Goal: Find specific page/section: Find specific page/section

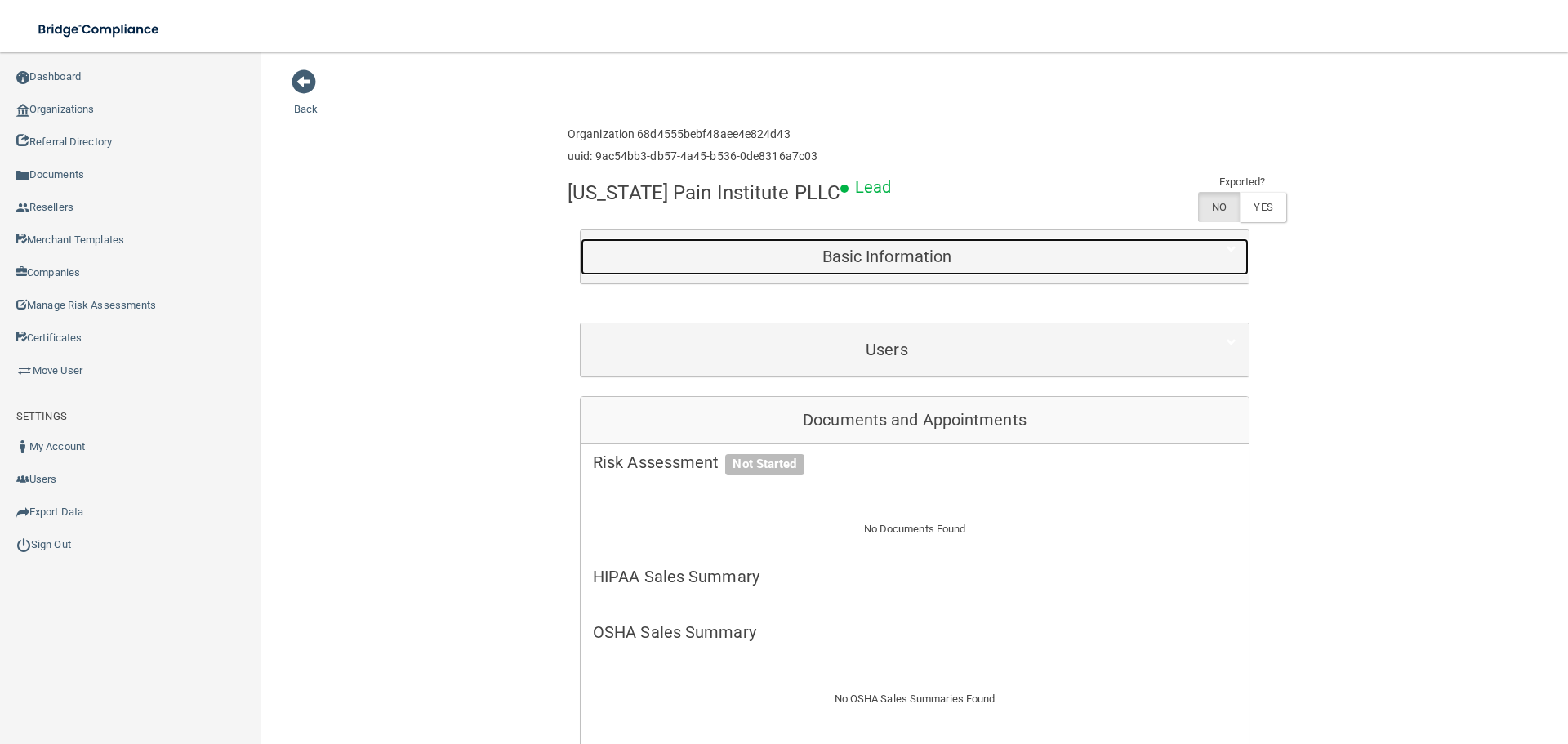
click at [695, 245] on div "Basic Information" at bounding box center [887, 256] width 612 height 37
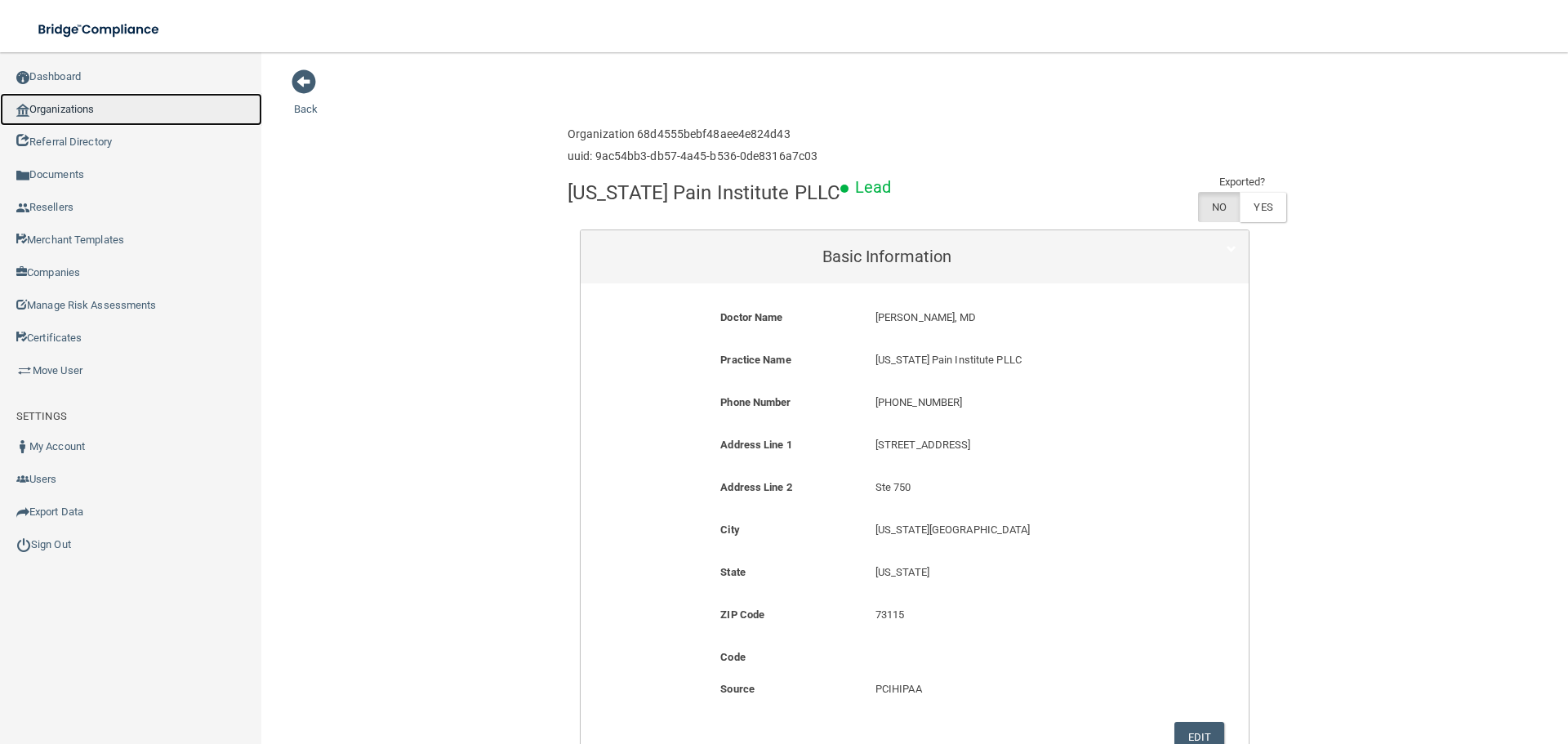
click at [67, 107] on link "Organizations" at bounding box center [131, 109] width 262 height 33
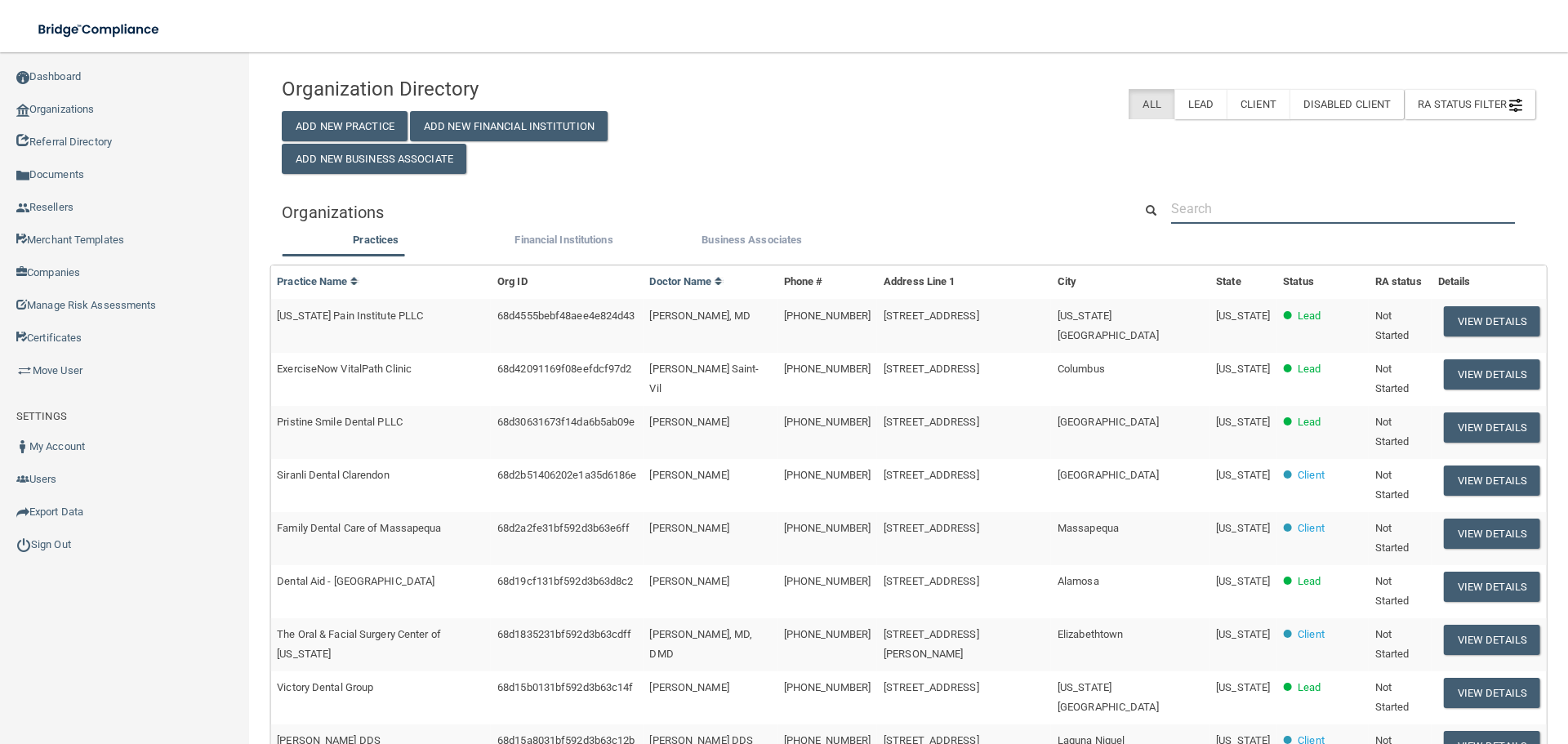
click at [1254, 208] on input "text" at bounding box center [1343, 208] width 344 height 30
paste input "RH-00197818"
type input "RH-00197818"
drag, startPoint x: 1282, startPoint y: 209, endPoint x: 1265, endPoint y: 209, distance: 17.0
click at [1280, 209] on input "text" at bounding box center [1343, 208] width 344 height 30
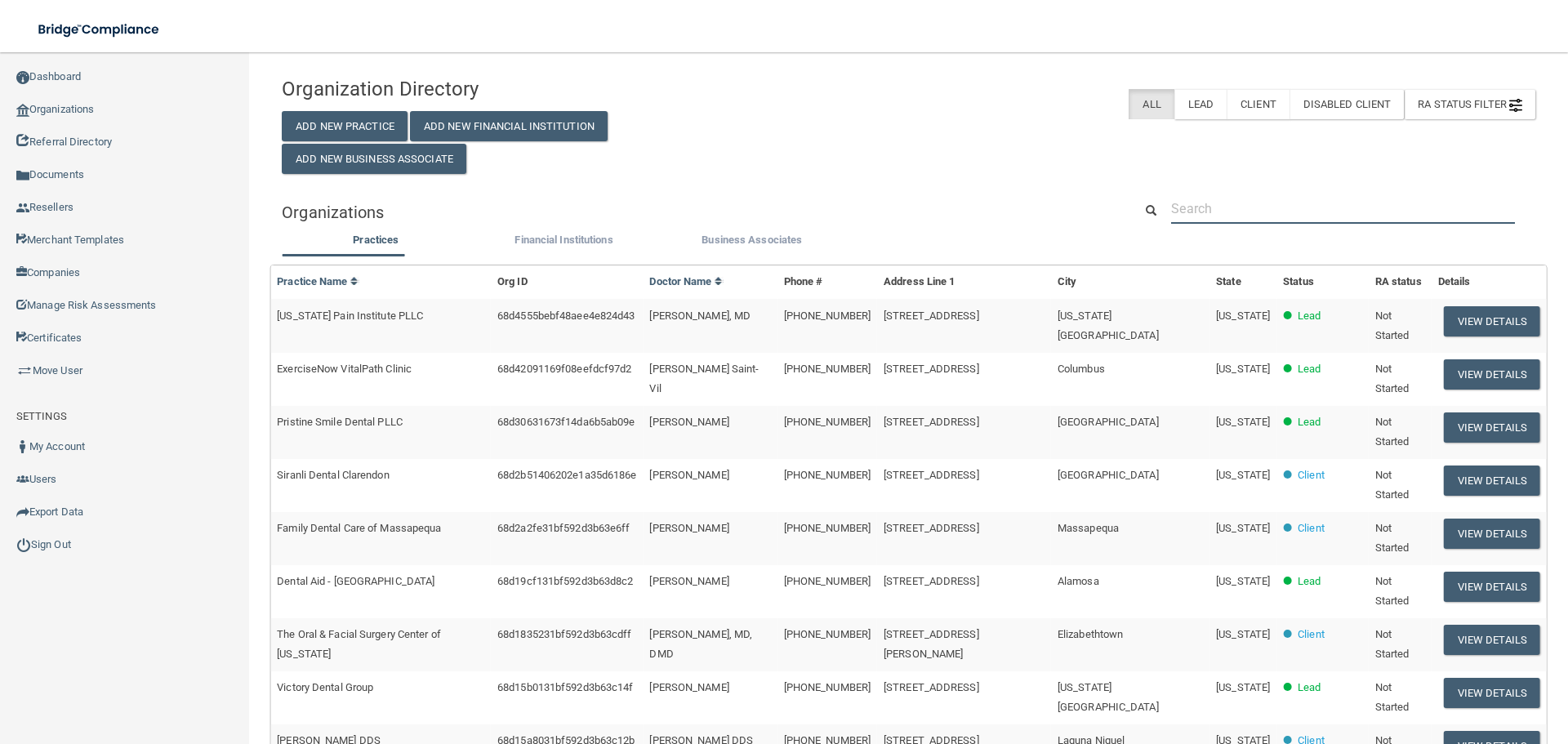
paste input "Pleasant Hill [DEMOGRAPHIC_DATA]"
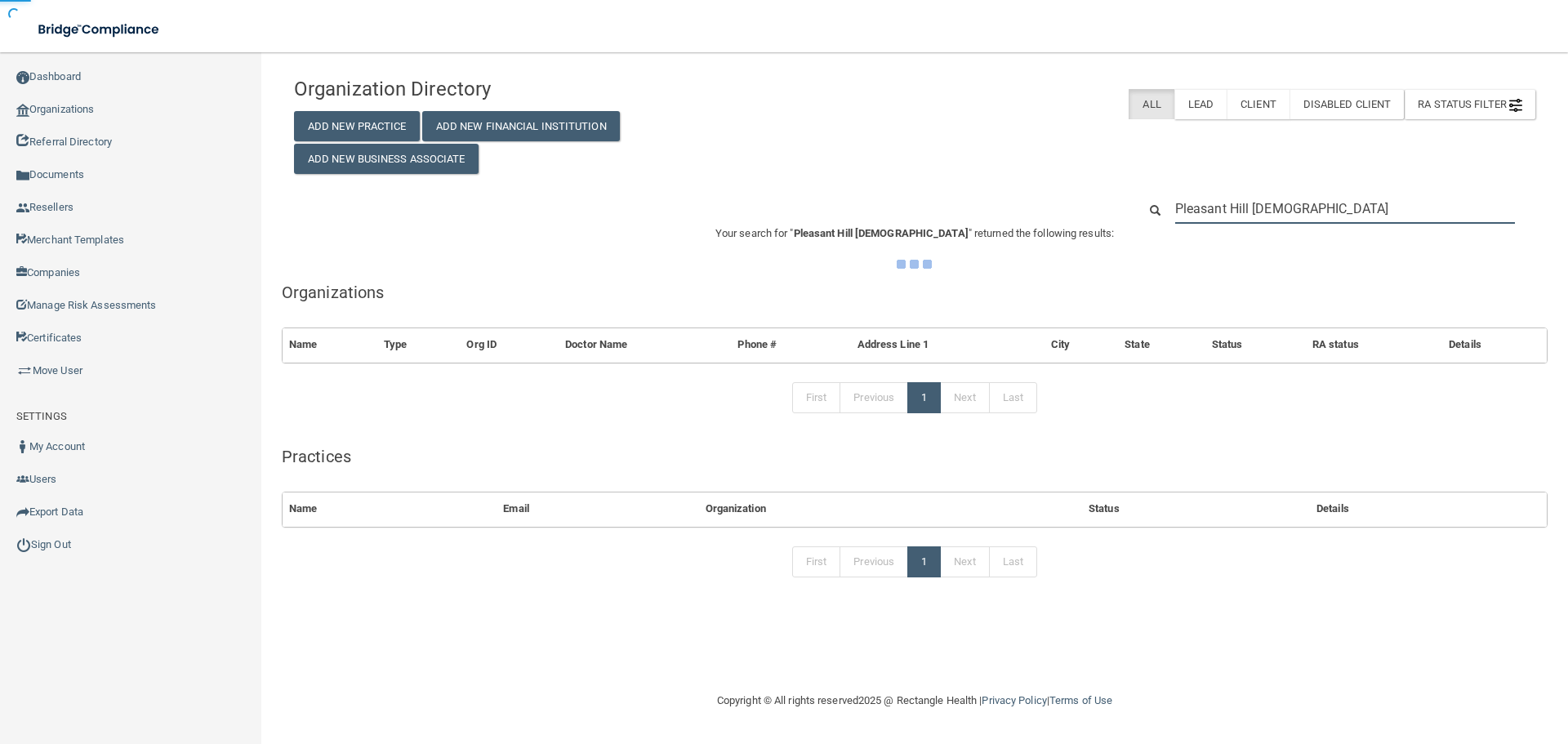
type input "Pleasant Hill [DEMOGRAPHIC_DATA]"
click at [934, 158] on div "Organization Directory Add New Practice Add New Financial Institution Add New B…" at bounding box center [914, 121] width 1265 height 106
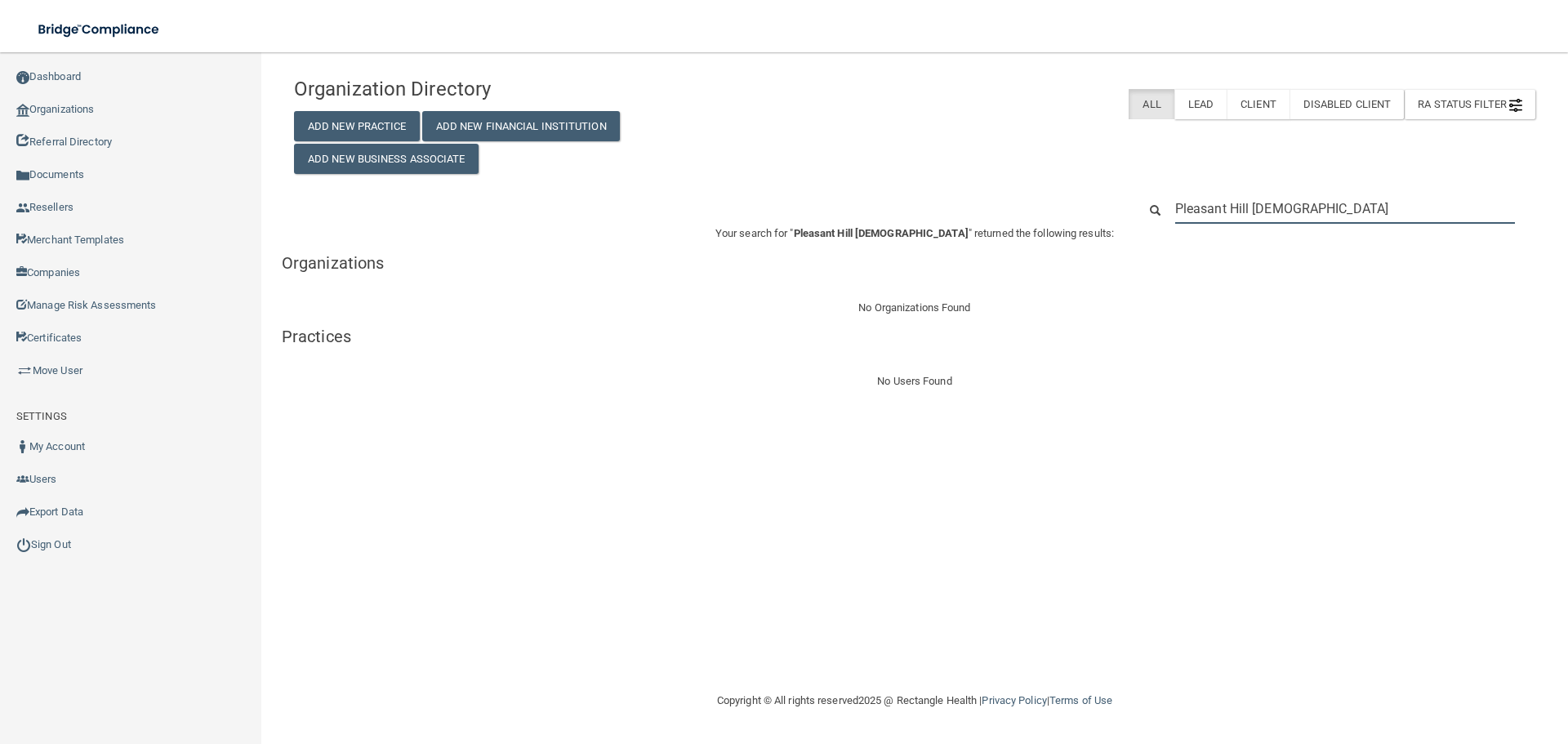
click at [1272, 203] on input "Pleasant Hill [DEMOGRAPHIC_DATA]" at bounding box center [1345, 208] width 340 height 30
paste input "415) 897-4191"
type input "415) 897-4191"
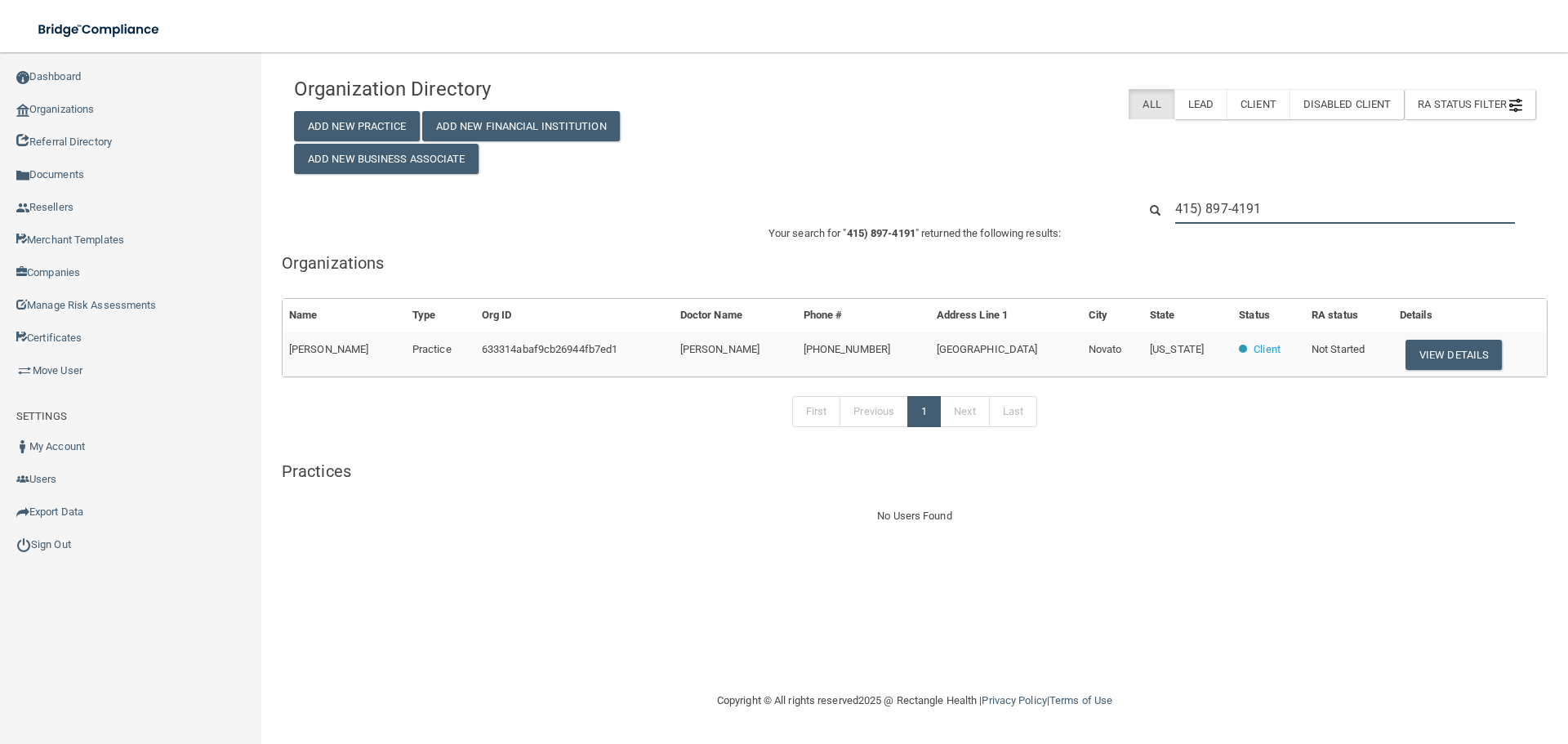
click at [1300, 208] on input "415) 897-4191" at bounding box center [1345, 208] width 340 height 30
paste input "[EMAIL_ADDRESS][DOMAIN_NAME]"
type input "[EMAIL_ADDRESS][DOMAIN_NAME]"
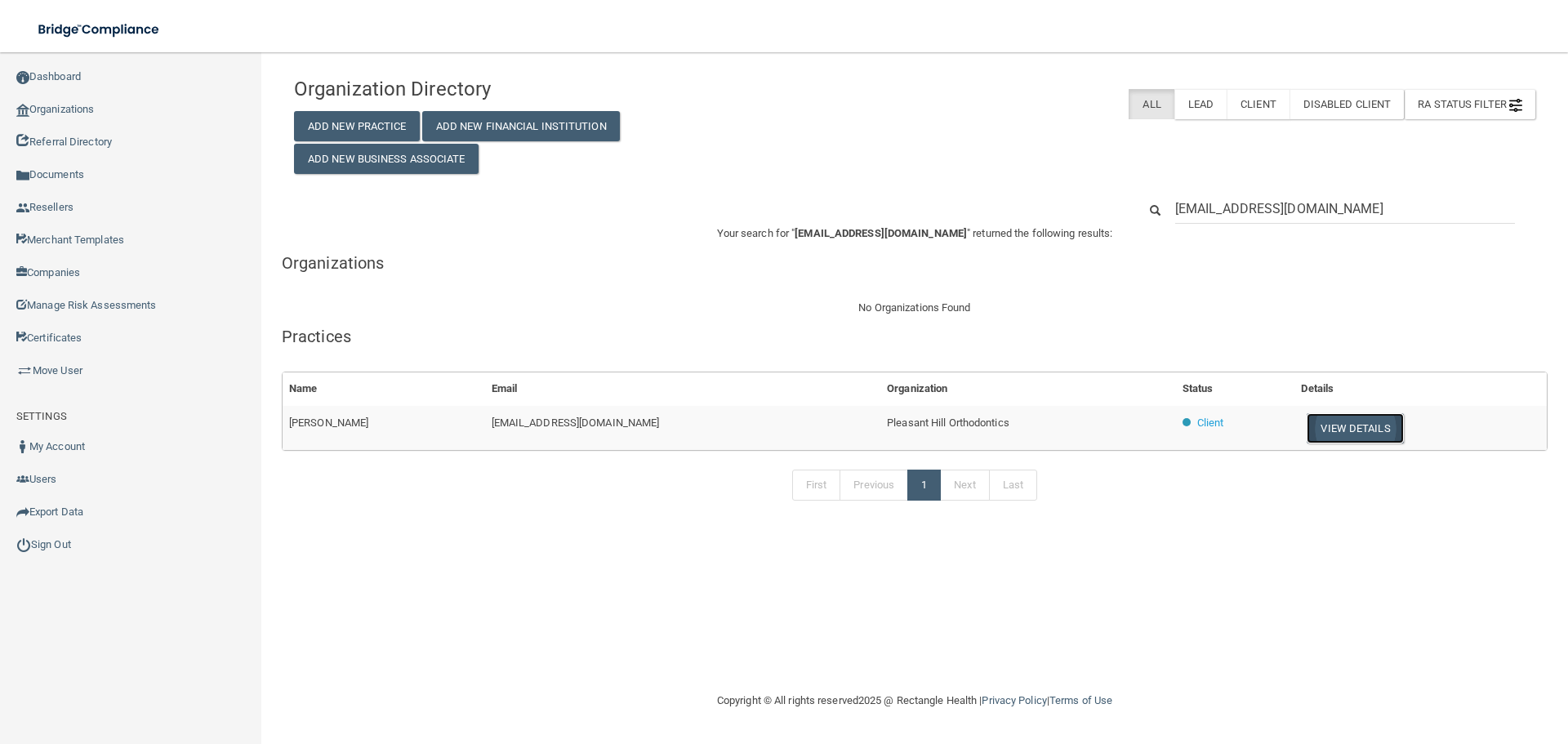
click at [1307, 423] on button "View Details" at bounding box center [1355, 427] width 97 height 30
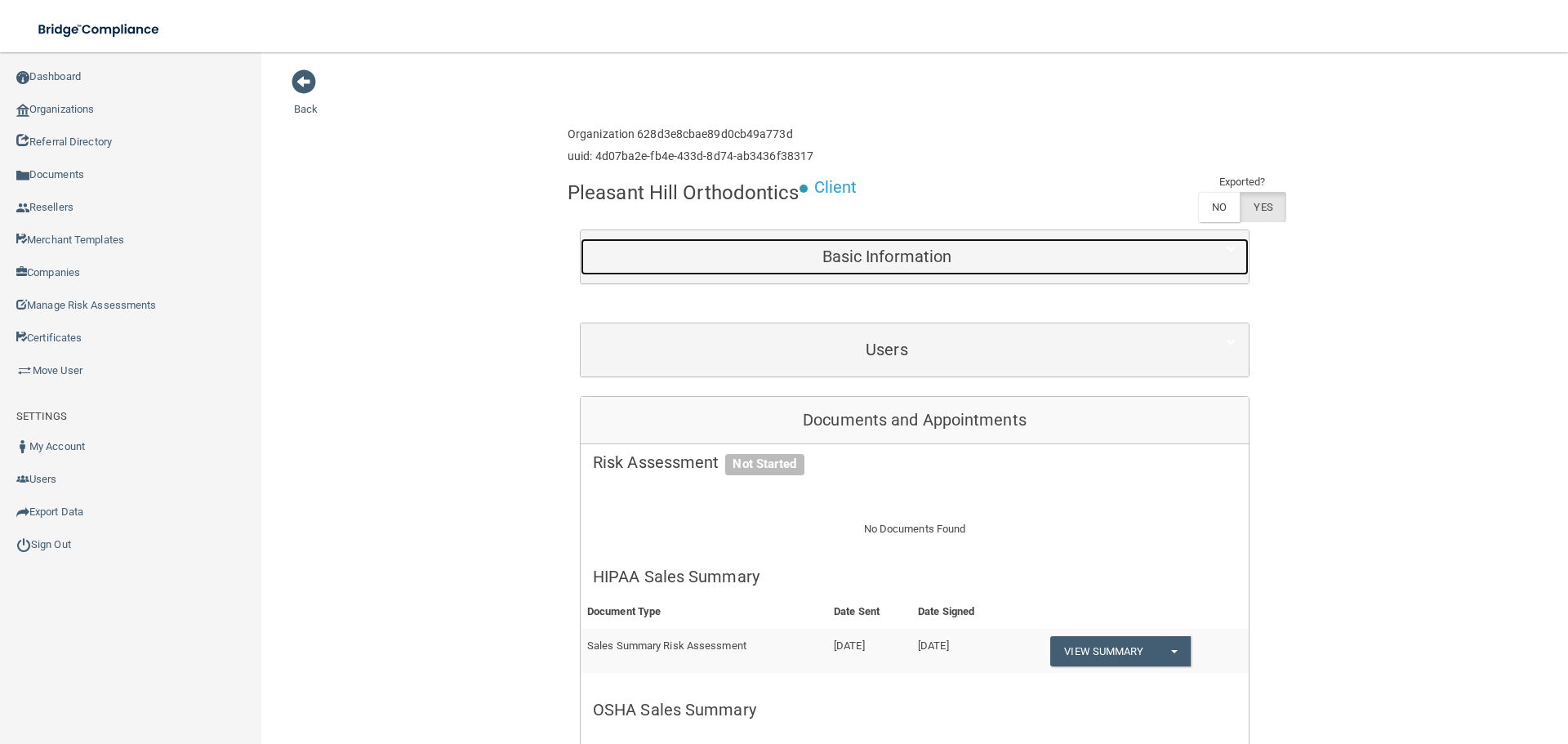
click at [759, 260] on h5 "Basic Information" at bounding box center [886, 256] width 588 height 18
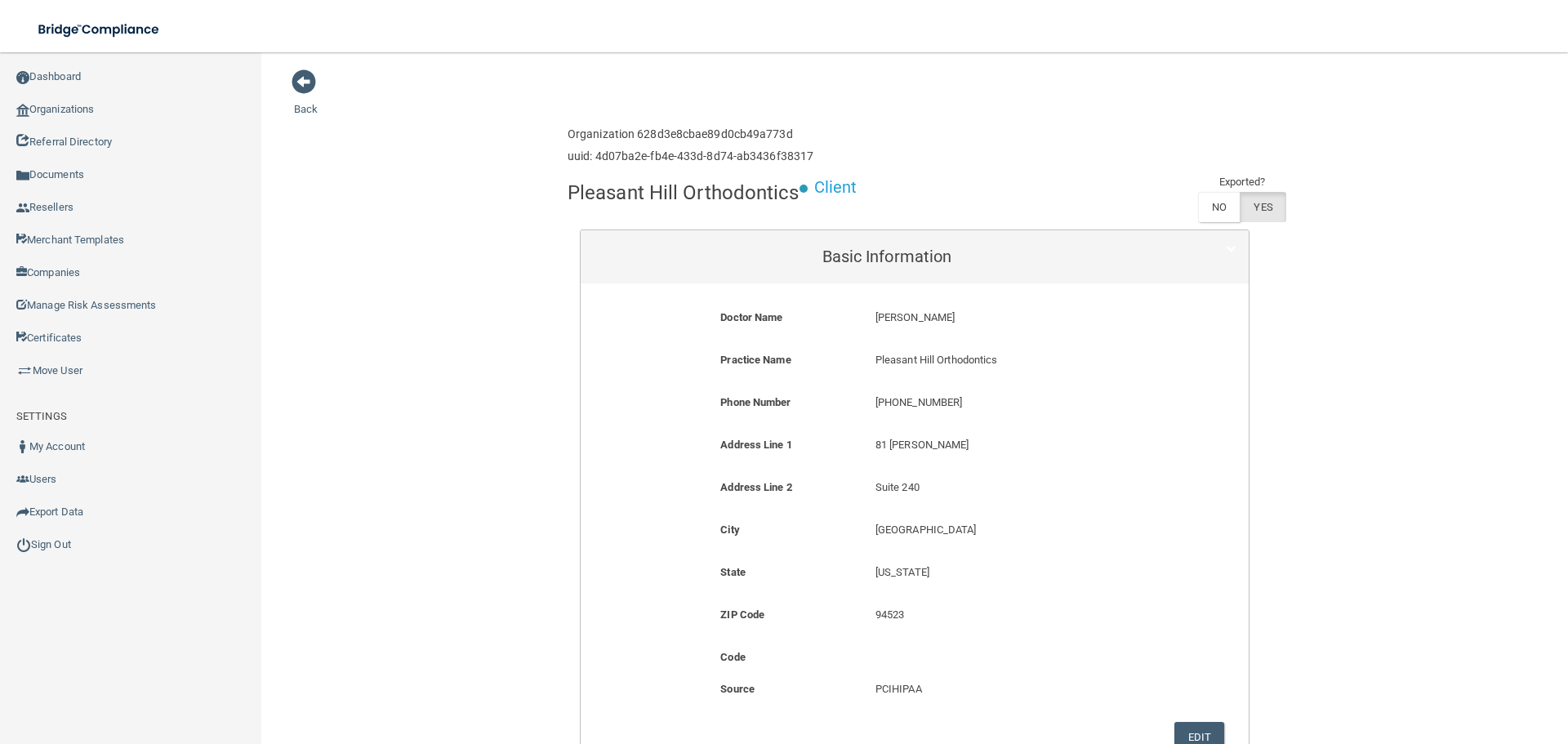
click at [944, 133] on div "Enterprise » Organization 628d3e8cbae89d0cb49a773d uuid: 4d07ba2e-fb4e-433d-8d7…" at bounding box center [914, 145] width 695 height 53
